Goal: Navigation & Orientation: Find specific page/section

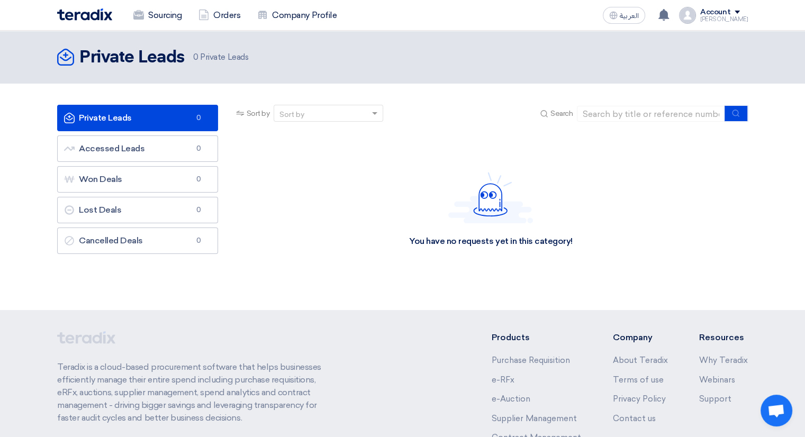
click at [161, 121] on link "Private Leads Private Leads 0" at bounding box center [137, 118] width 161 height 26
click at [160, 153] on link "Accessed Leads Accessed Leads 0" at bounding box center [137, 148] width 161 height 26
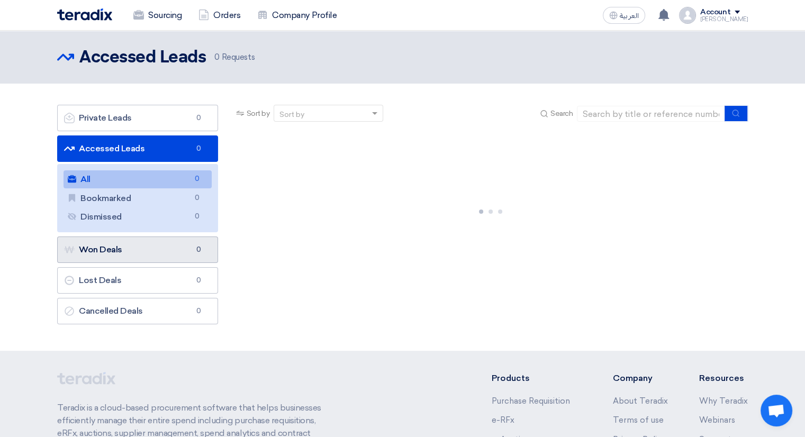
click at [133, 246] on link "Won Deals Won Deals 0" at bounding box center [137, 250] width 161 height 26
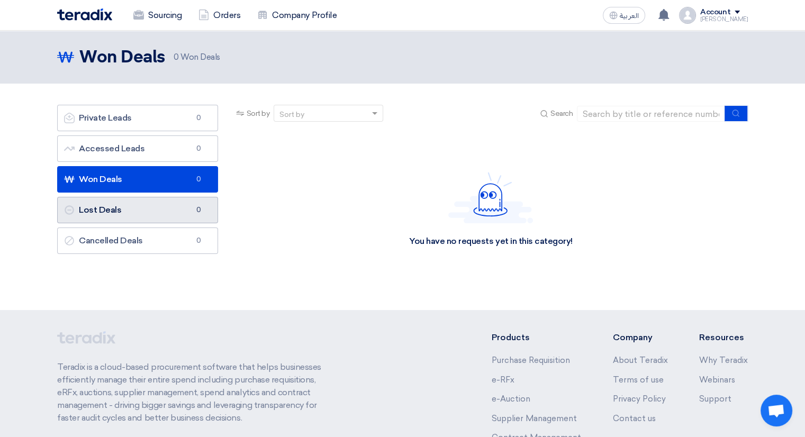
click at [129, 216] on link "Lost Deals Lost Deals 0" at bounding box center [137, 210] width 161 height 26
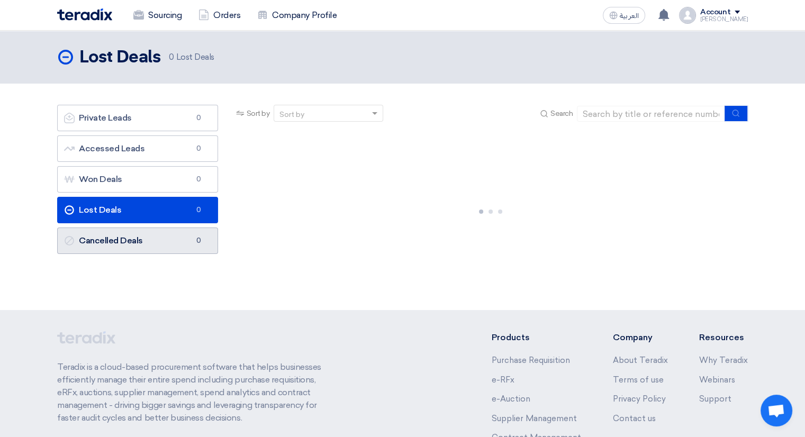
click at [132, 246] on link "Cancelled Deals Cancelled Deals 0" at bounding box center [137, 241] width 161 height 26
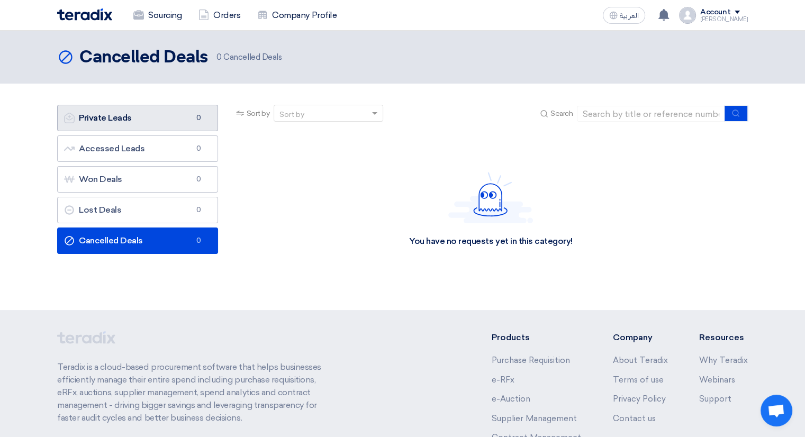
click at [159, 111] on link "Private Leads Private Leads 0" at bounding box center [137, 118] width 161 height 26
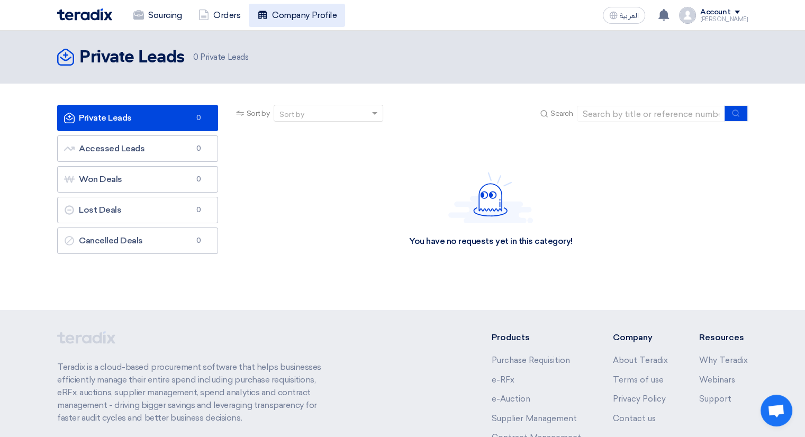
click at [286, 15] on link "Company Profile" at bounding box center [297, 15] width 96 height 23
